Goal: Task Accomplishment & Management: Manage account settings

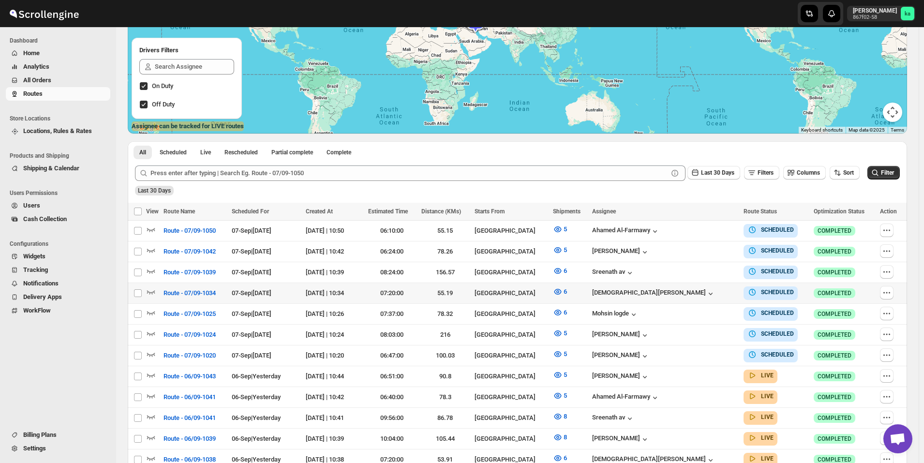
scroll to position [193, 0]
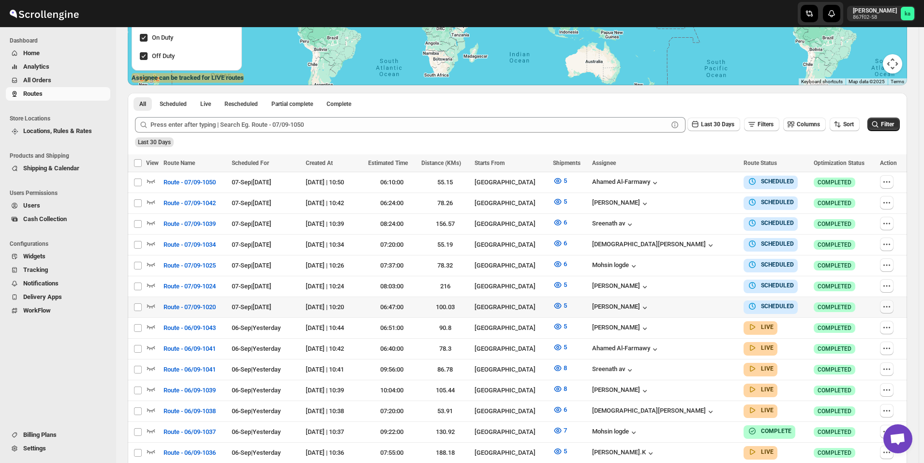
click at [885, 305] on icon "button" at bounding box center [887, 307] width 10 height 10
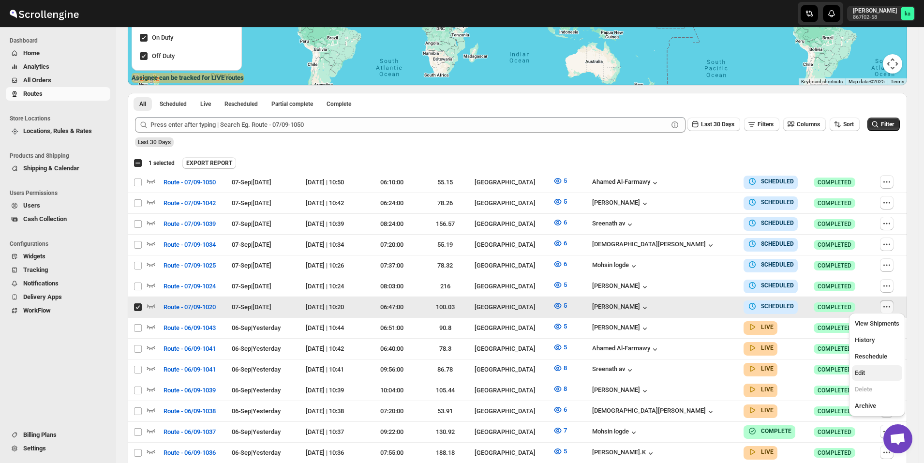
click at [866, 376] on span "Edit" at bounding box center [877, 373] width 44 height 10
checkbox input "false"
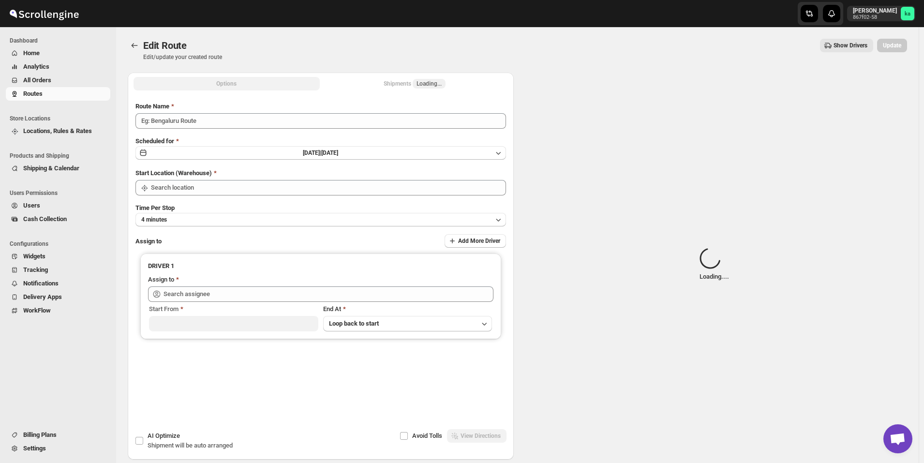
type input "Route - 07/09-1020"
type input "[GEOGRAPHIC_DATA]"
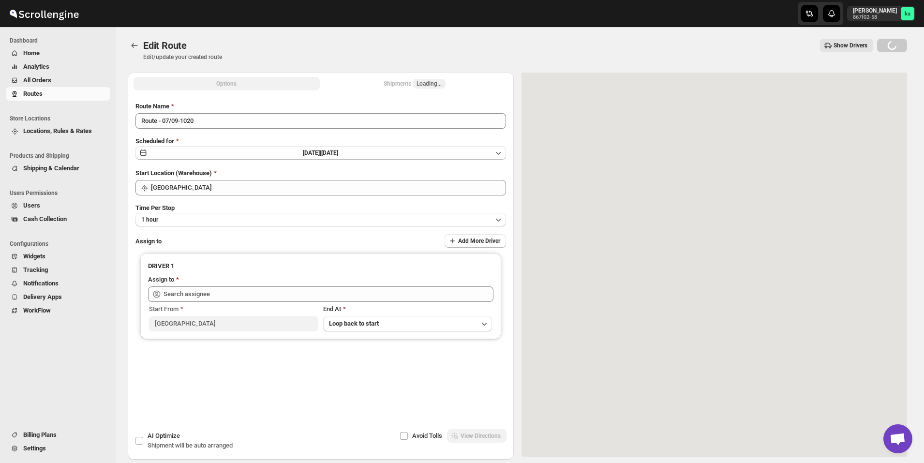
type input "[PERSON_NAME] ([EMAIL_ADDRESS][DOMAIN_NAME])"
click at [404, 85] on div "Shipments Loading..." at bounding box center [414, 84] width 62 height 10
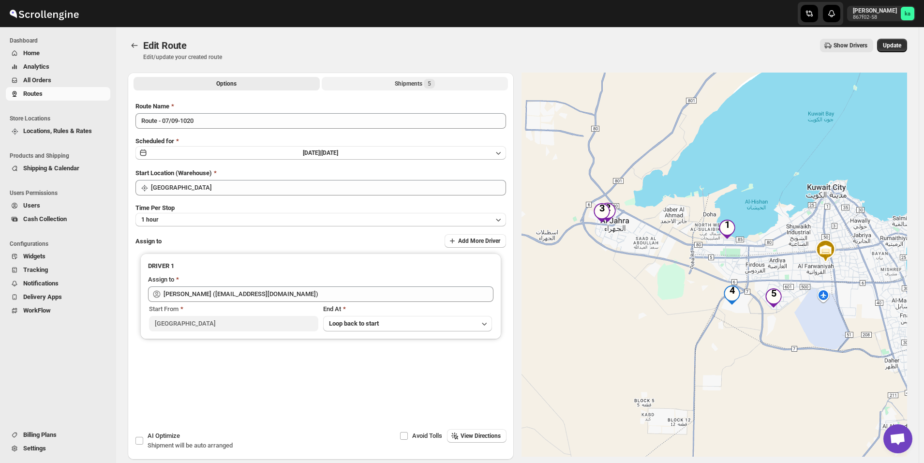
click at [404, 85] on div "Shipments 5" at bounding box center [415, 84] width 40 height 10
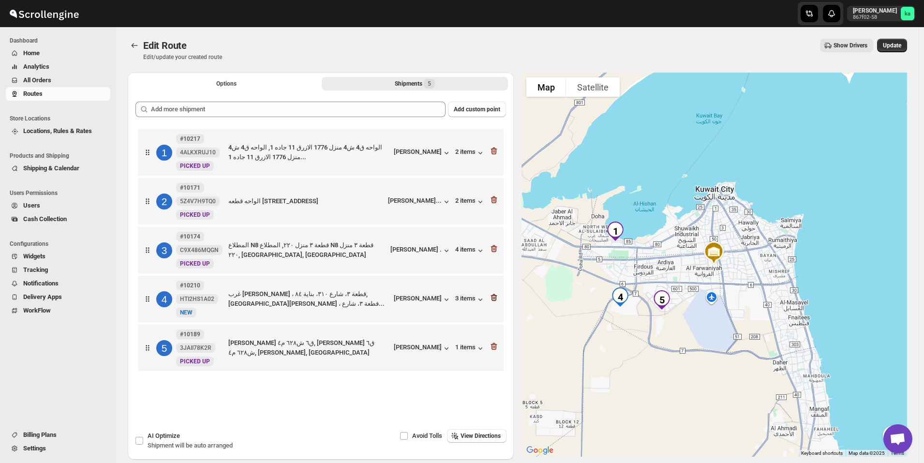
click at [494, 298] on icon "button" at bounding box center [494, 298] width 10 height 10
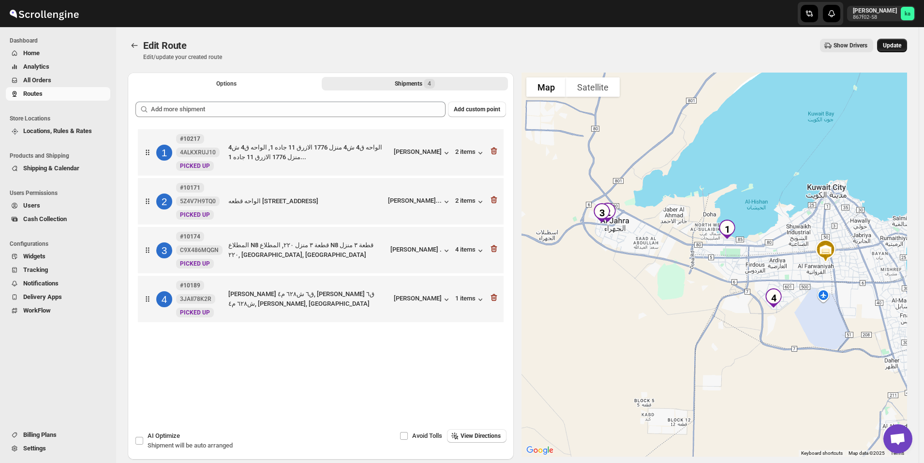
click at [907, 49] on button "Update" at bounding box center [892, 46] width 30 height 14
